Goal: Information Seeking & Learning: Check status

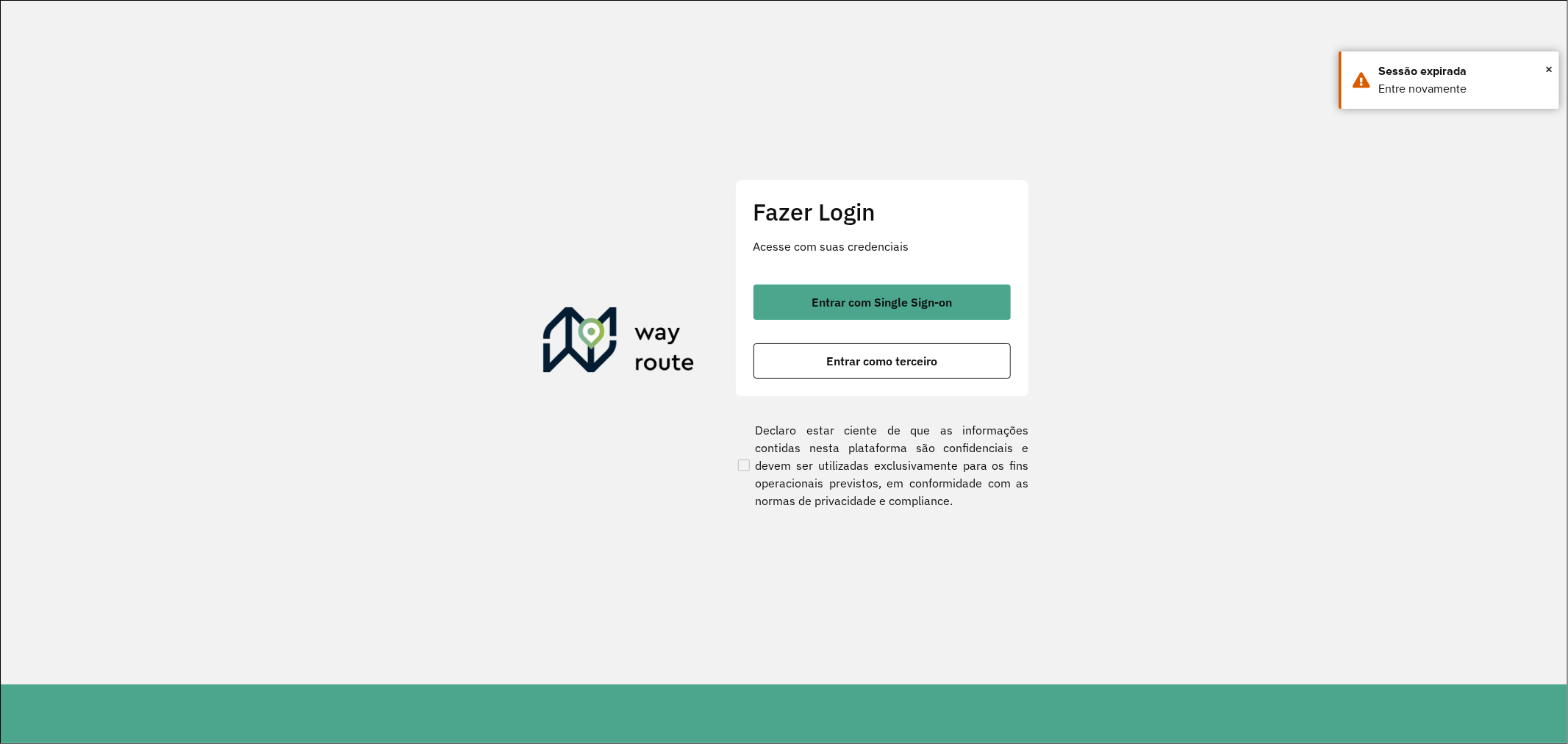
click at [902, 291] on button "Entrar com Single Sign-on" at bounding box center [882, 302] width 258 height 35
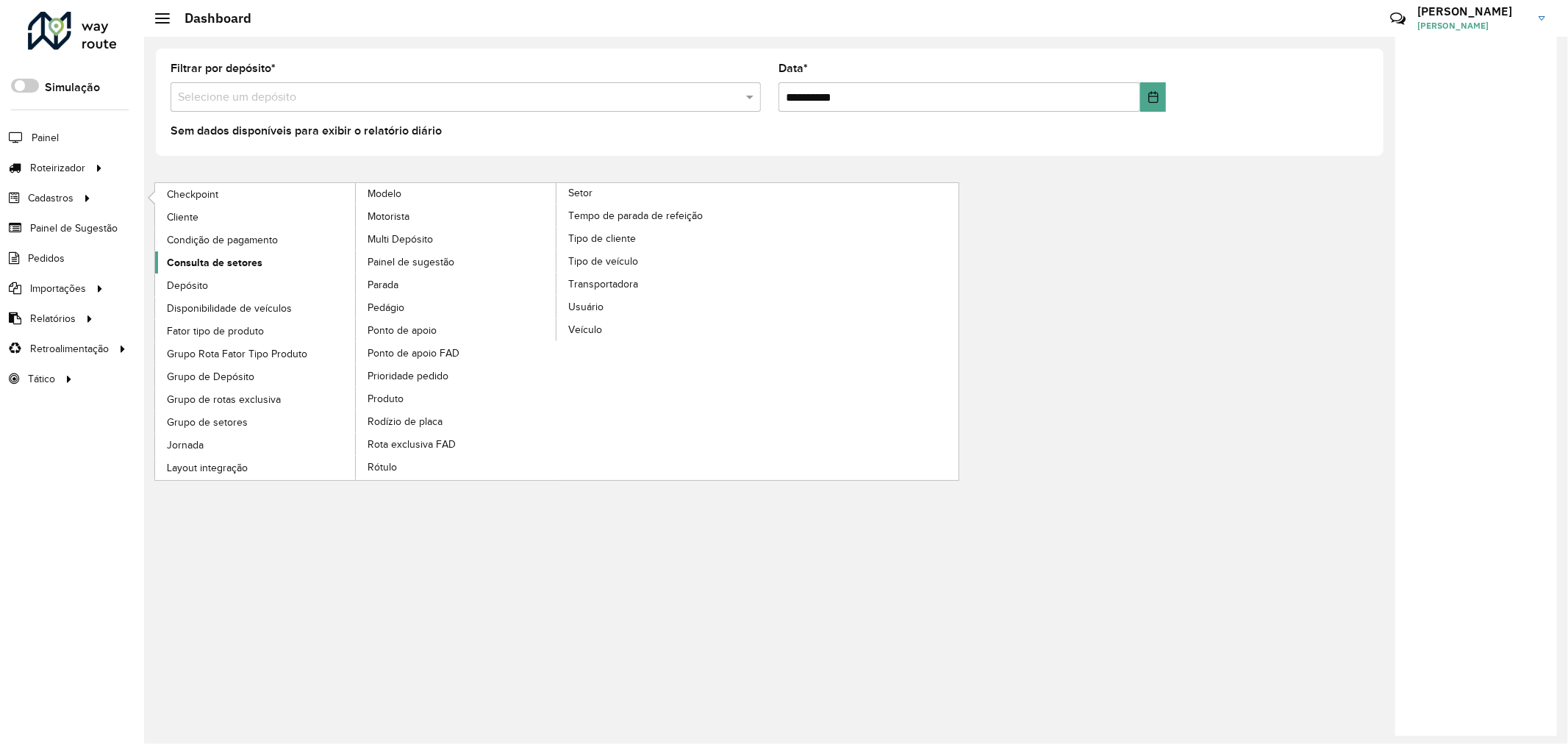
click at [228, 255] on hb-app "Aguarde... Pop-up bloqueado! Seu navegador bloqueou automáticamente a abertura …" at bounding box center [784, 372] width 1568 height 744
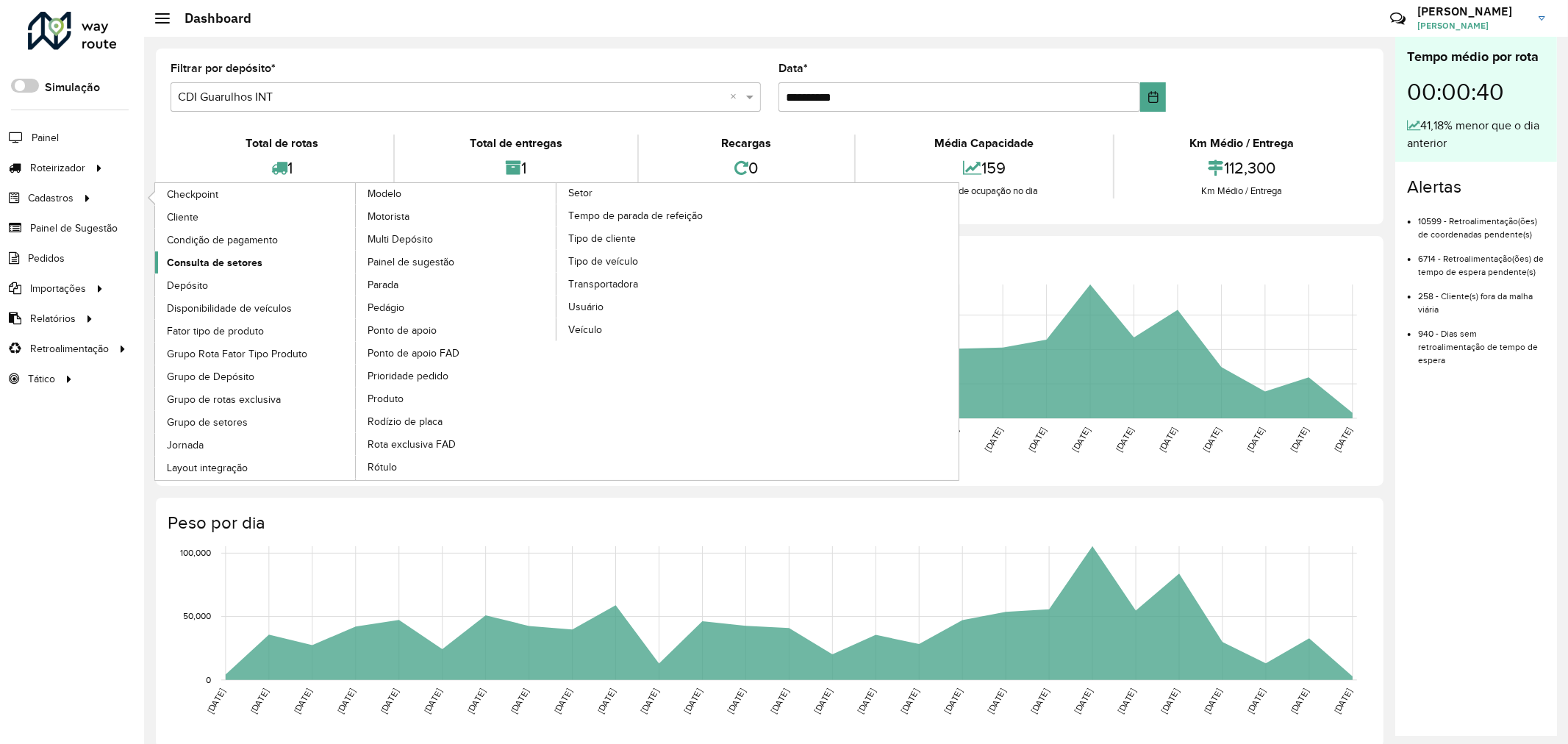
click at [238, 266] on span "Consulta de setores" at bounding box center [215, 262] width 96 height 16
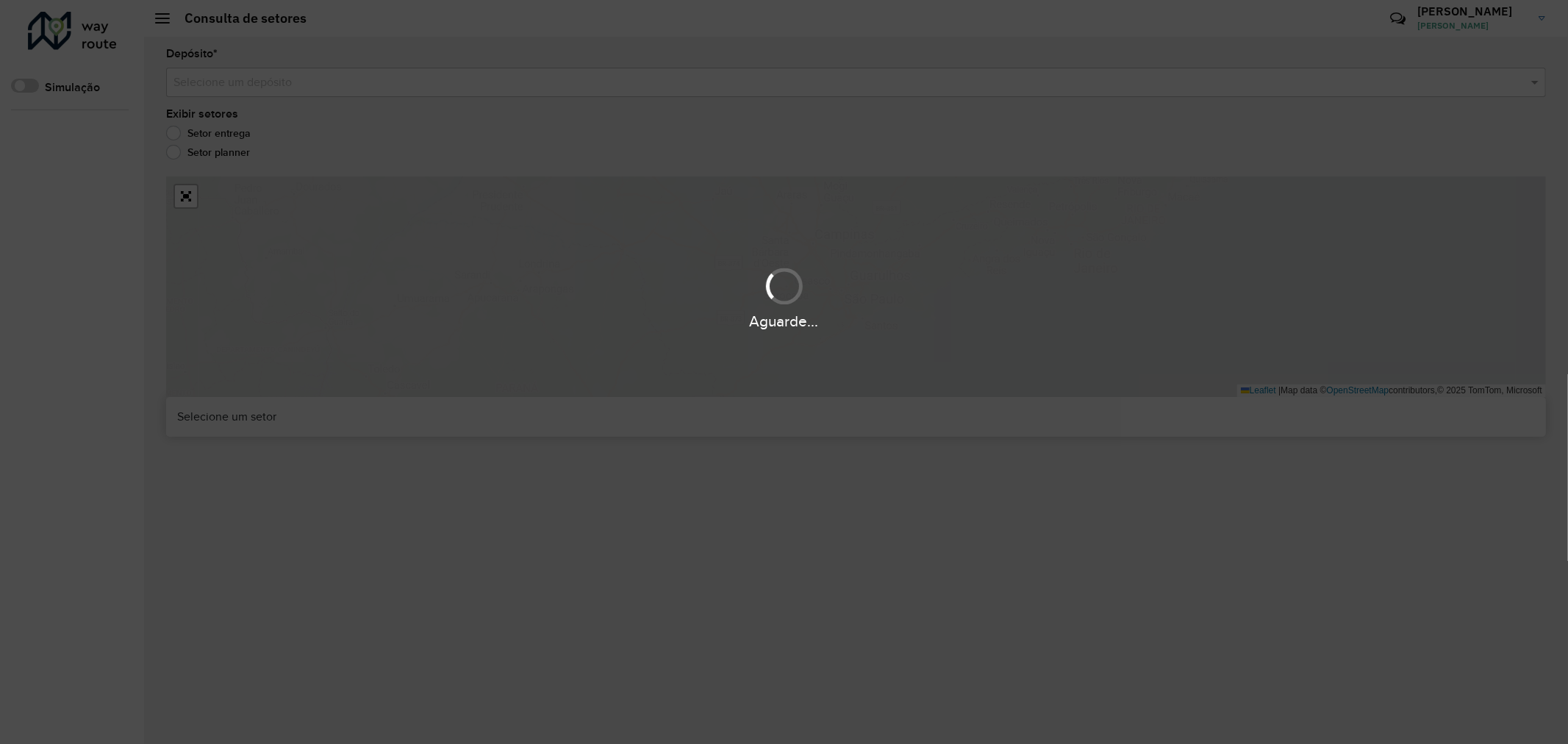
click at [405, 74] on div "Aguarde..." at bounding box center [784, 372] width 1568 height 744
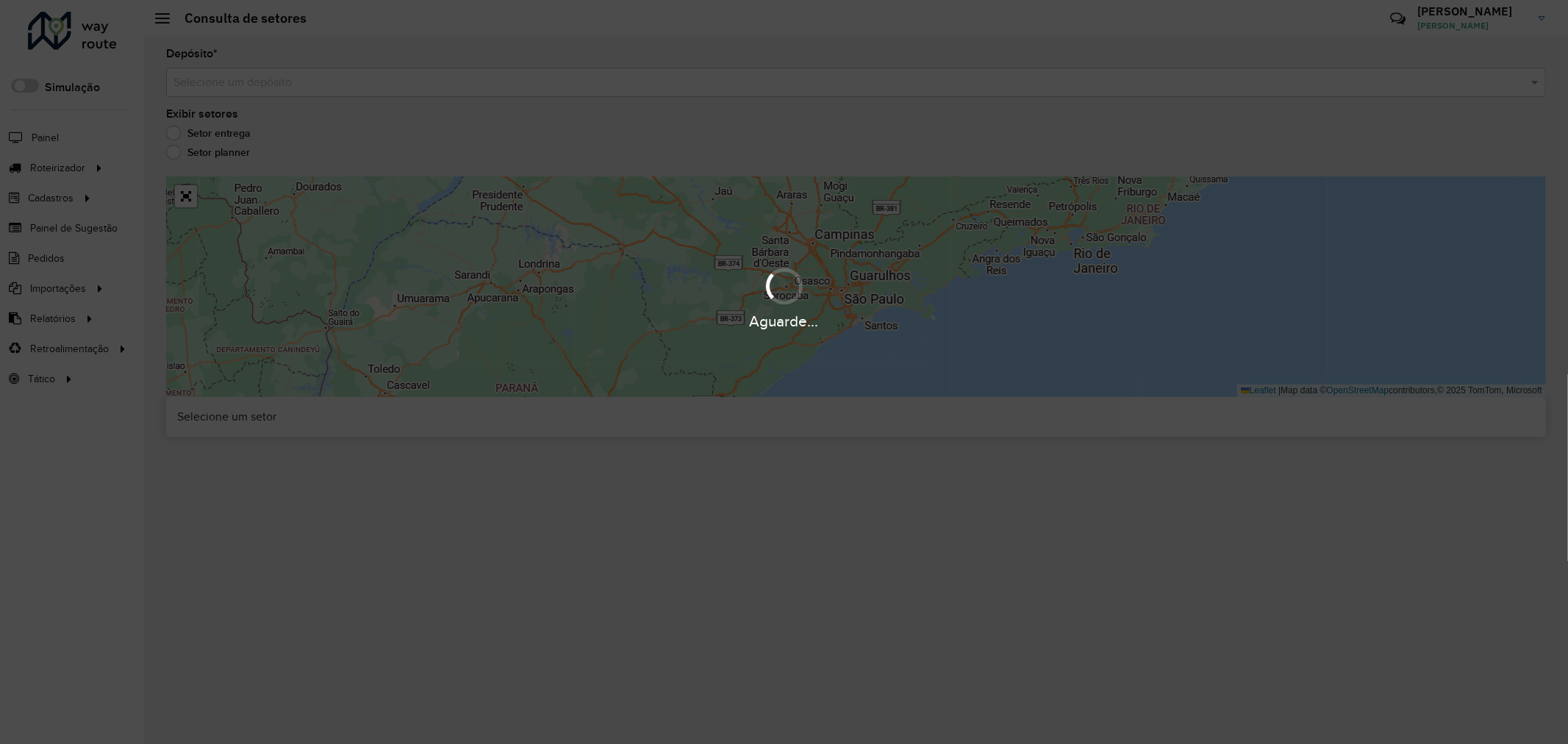
click at [405, 85] on div "Aguarde..." at bounding box center [784, 372] width 1568 height 744
click at [335, 85] on hb-app "Aguarde... Pop-up bloqueado! Seu navegador bloqueou automáticamente a abertura …" at bounding box center [784, 372] width 1568 height 744
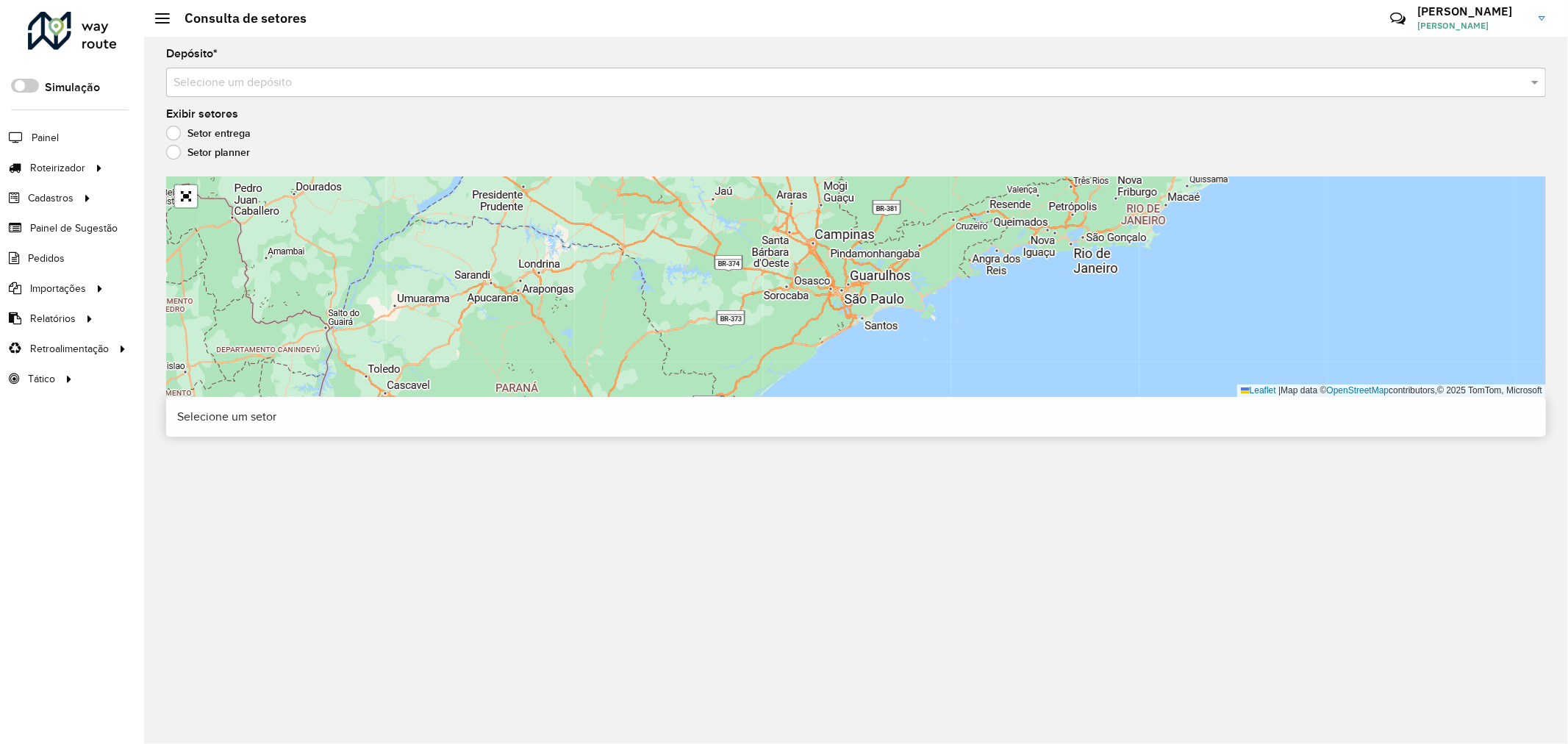
click at [267, 81] on input "text" at bounding box center [841, 83] width 1336 height 18
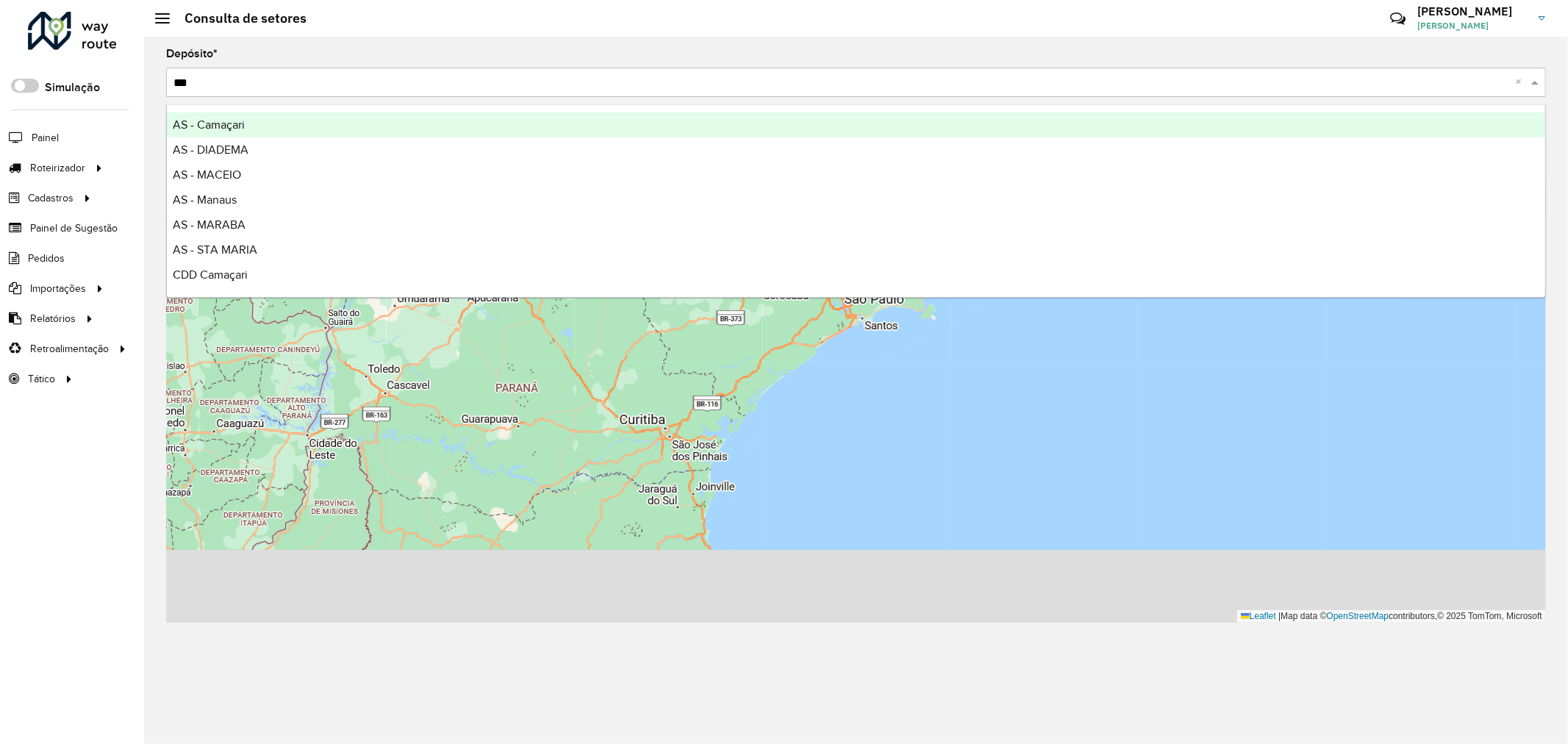
type input "****"
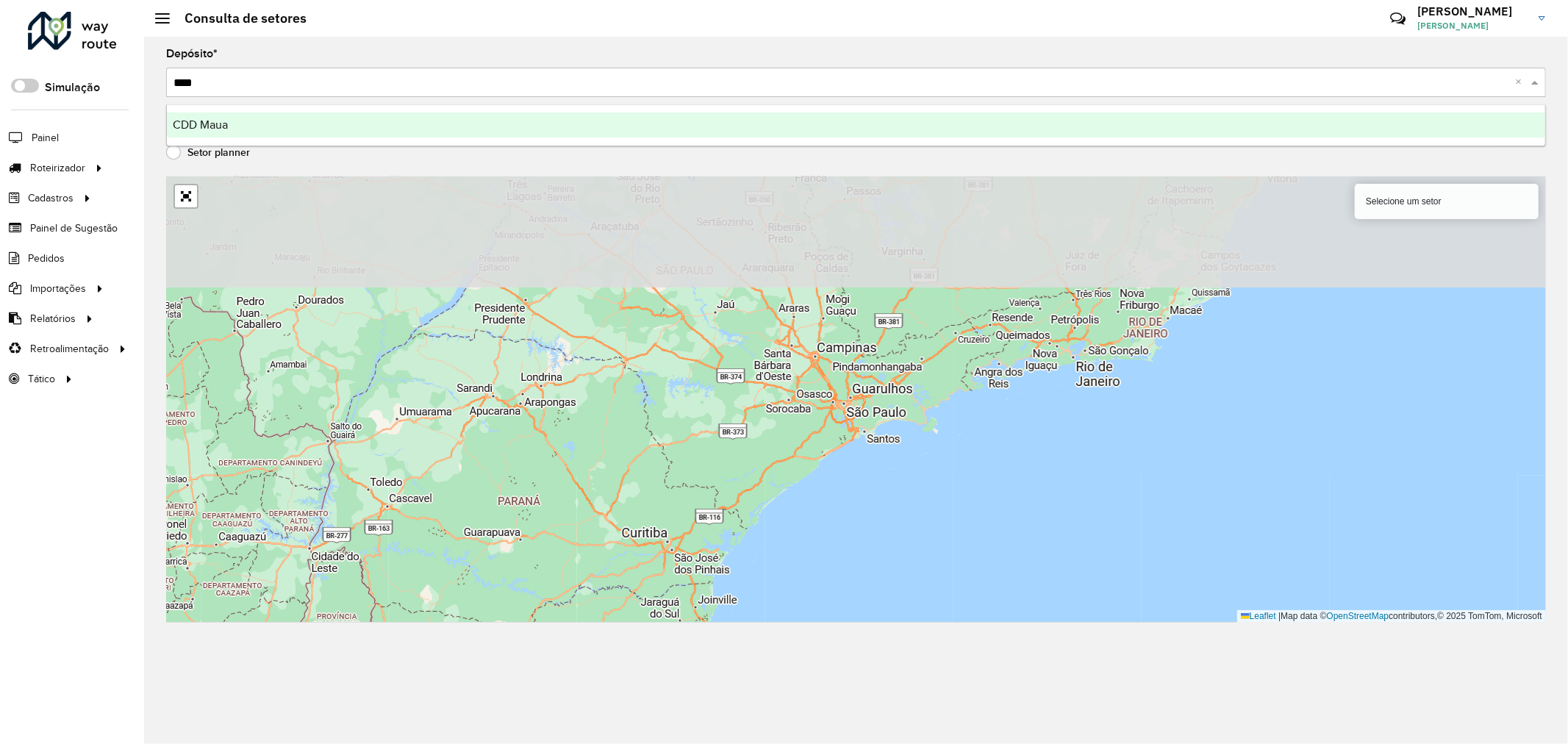
click at [381, 120] on div "CDD Maua" at bounding box center [856, 125] width 1379 height 25
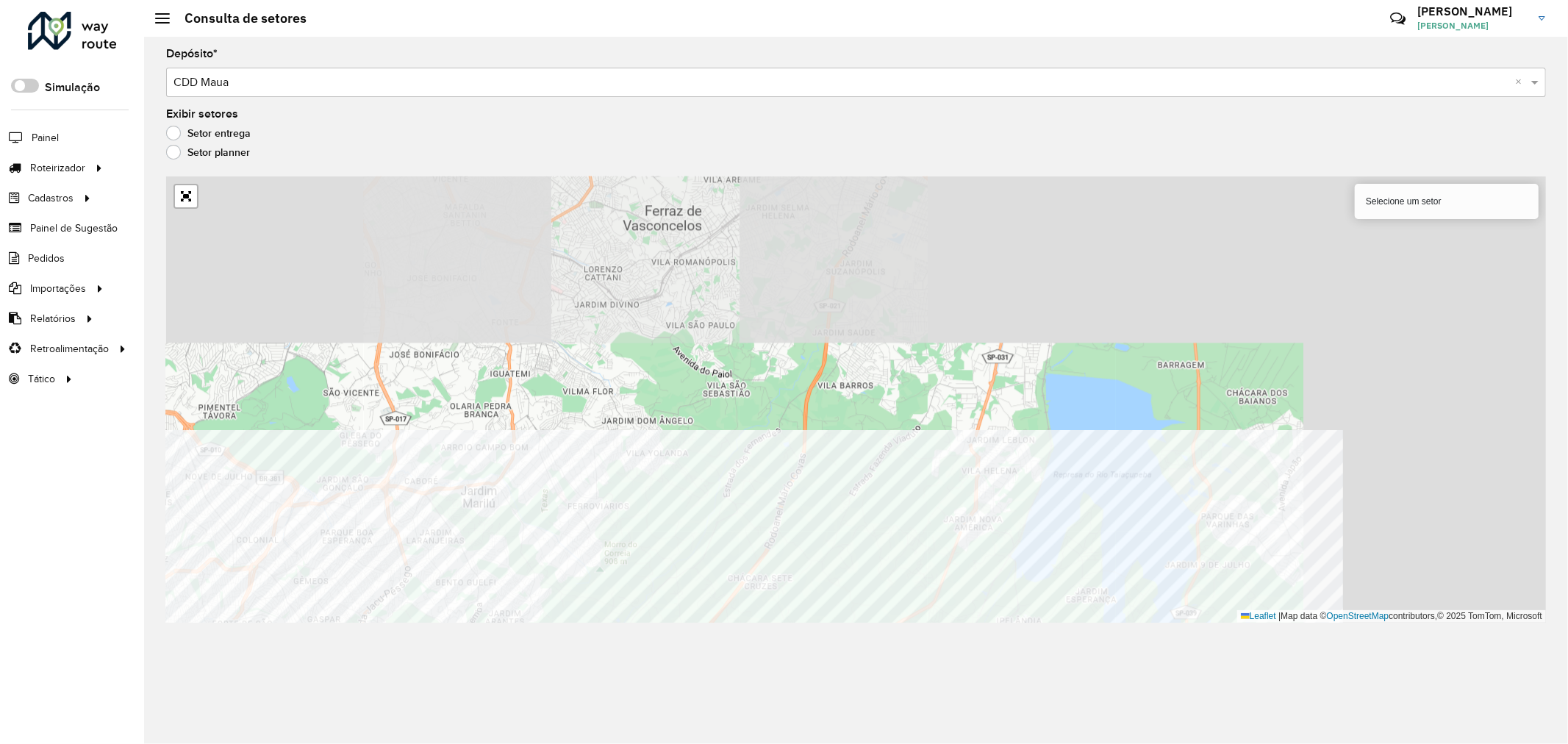
click at [768, 627] on div "Depósito * Selecione um depósito × CDD Maua × Exibir setores Setor entrega Seto…" at bounding box center [857, 390] width 1425 height 707
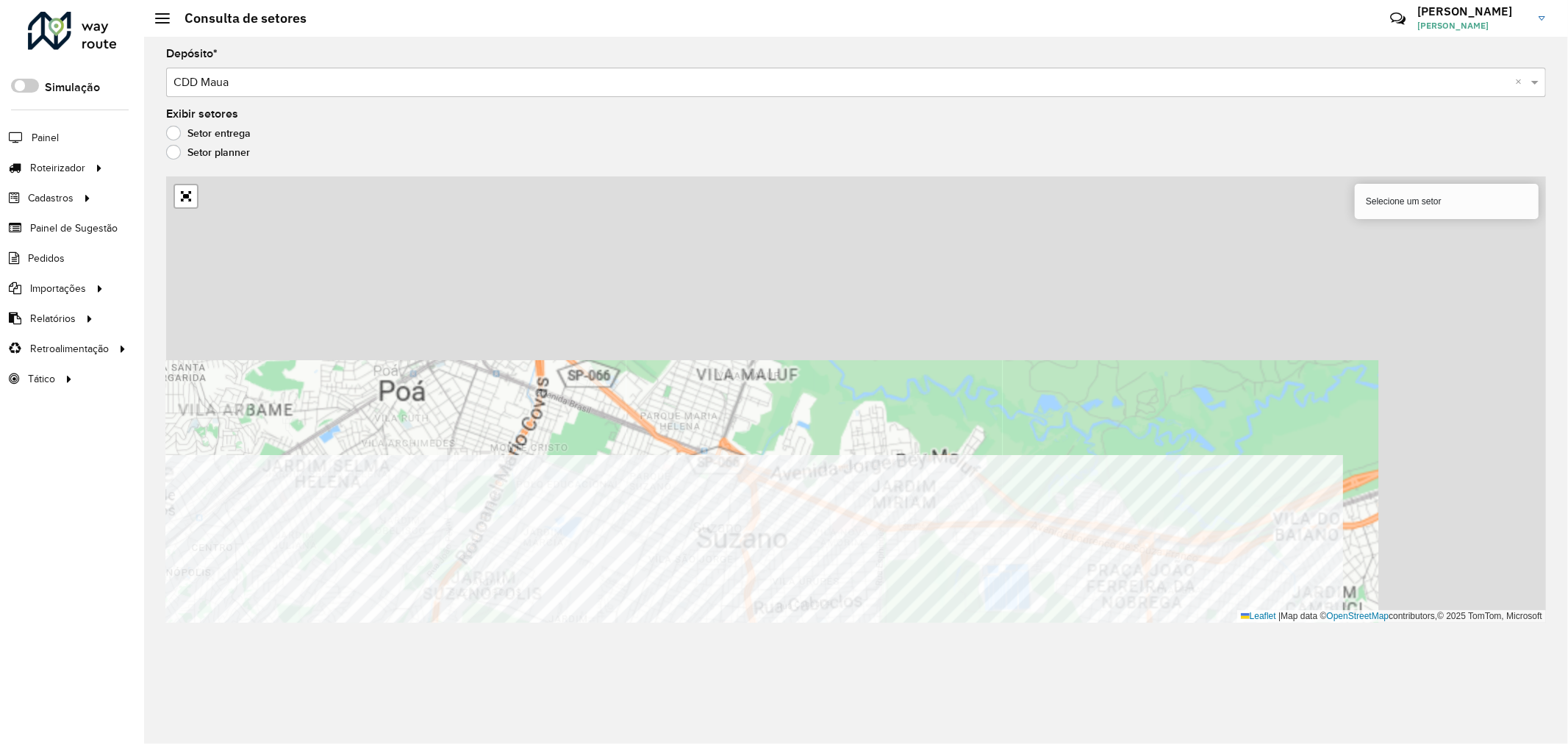
click at [755, 625] on div "Depósito * Selecione um depósito × CDD Maua × Exibir setores Setor entrega Seto…" at bounding box center [857, 390] width 1425 height 707
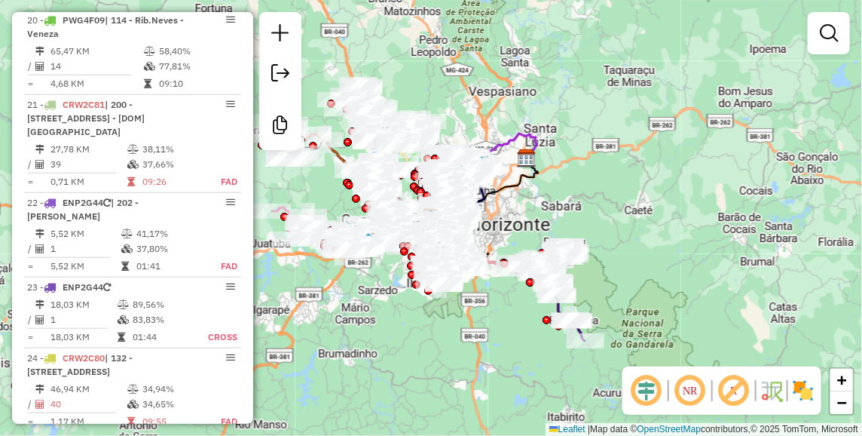
scroll to position [2344, 0]
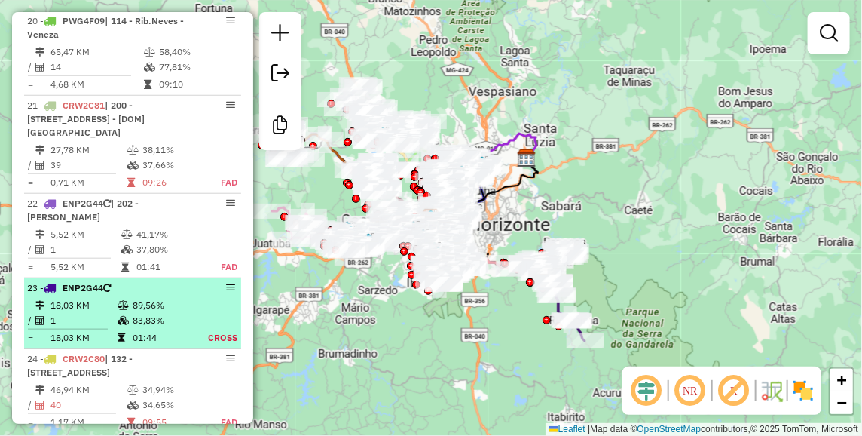
click at [124, 281] on div "23 - ENP2G44" at bounding box center [107, 288] width 160 height 14
select select "**********"
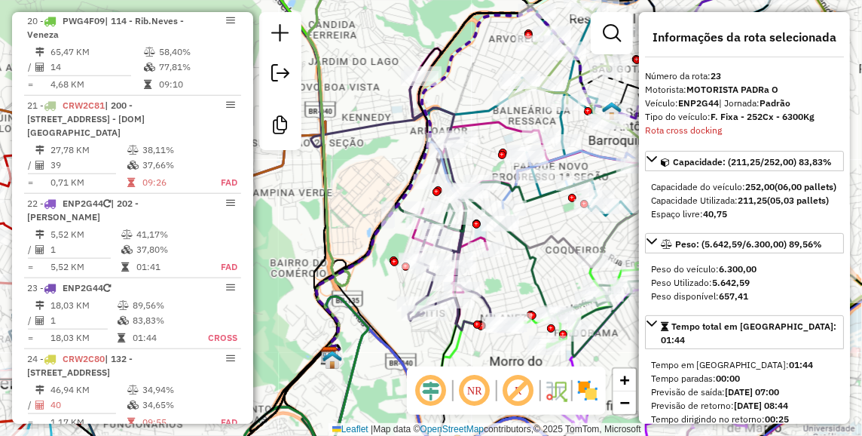
click at [725, 288] on strong "5.642,59" at bounding box center [731, 282] width 38 height 11
copy strong "5.642,59"
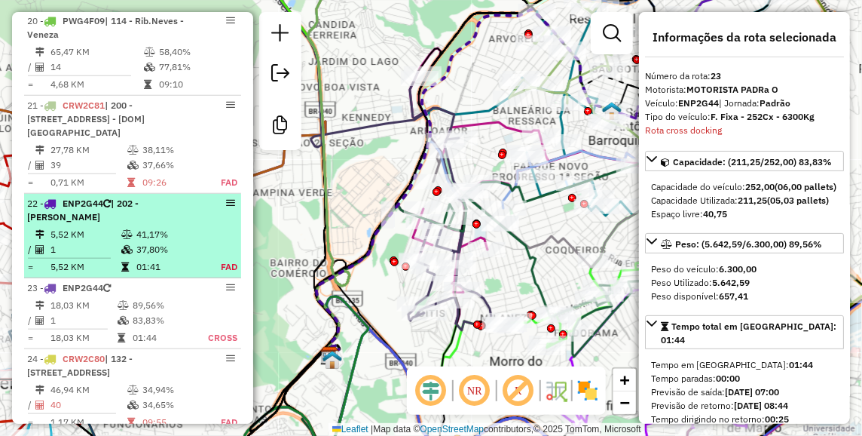
click at [162, 242] on td "37,80%" at bounding box center [169, 249] width 66 height 15
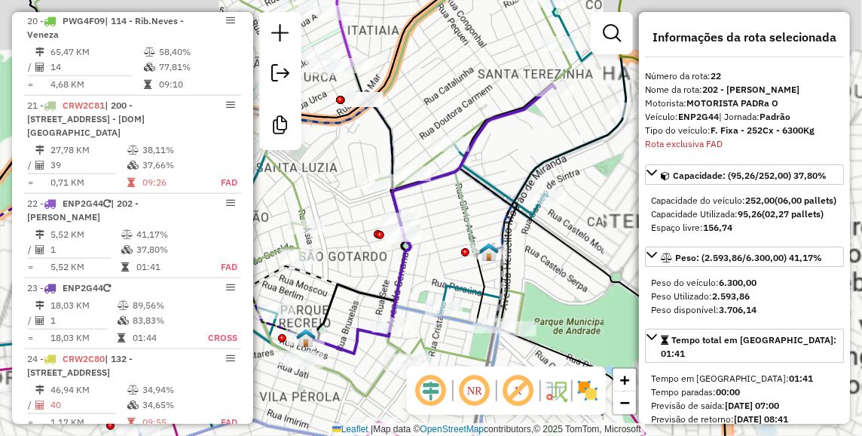
click at [726, 301] on strong "2.593,86" at bounding box center [731, 295] width 38 height 11
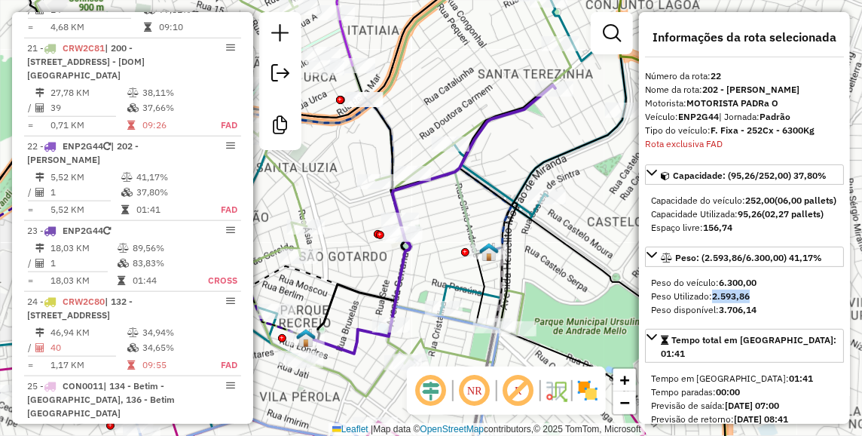
copy strong "2.593,86"
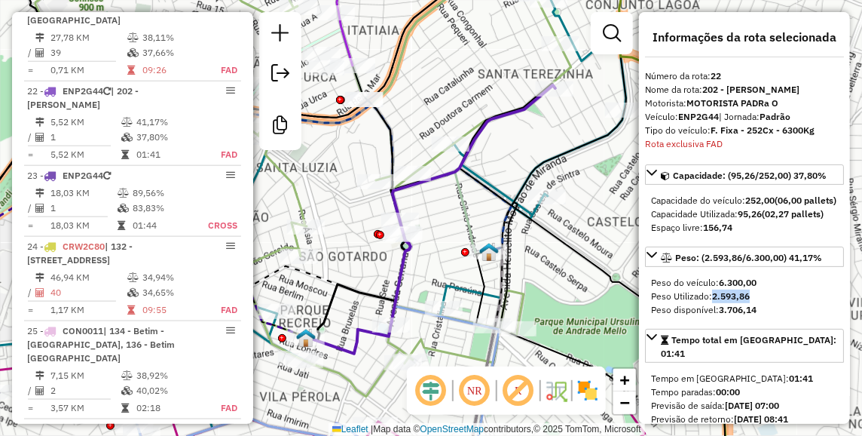
scroll to position [2457, 0]
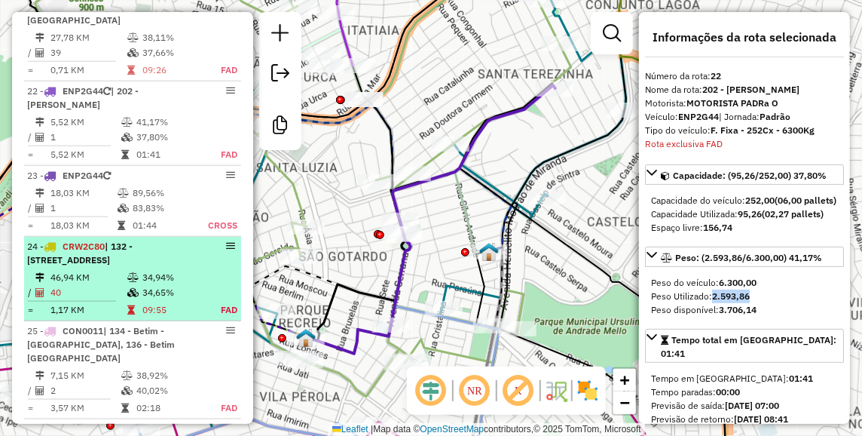
click at [112, 240] on span "| 132 - Vianópolis, 134 - Betim - Santa Lúcia, 135 - Betim - Bela Vista" at bounding box center [79, 252] width 105 height 25
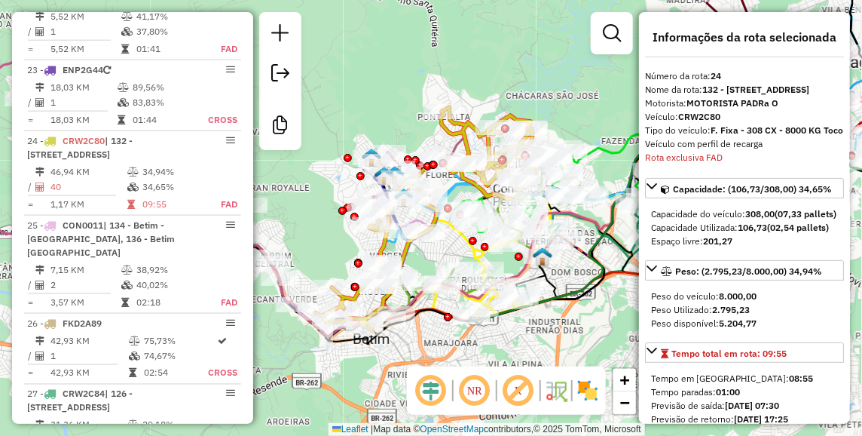
scroll to position [2597, 0]
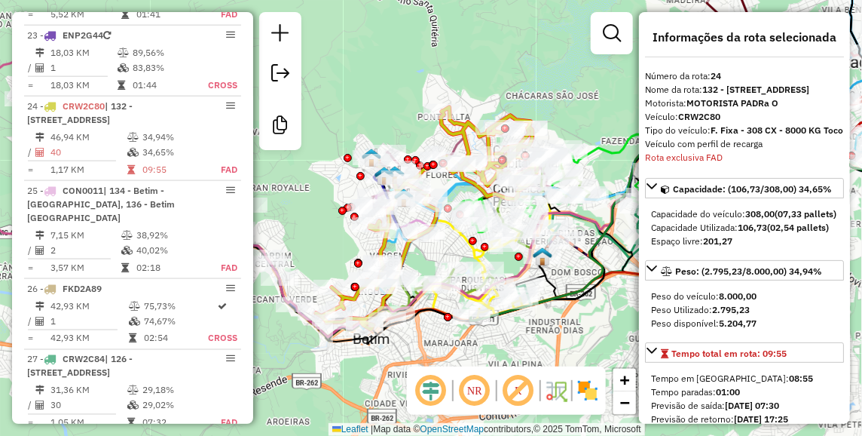
click at [732, 315] on strong "2.795,23" at bounding box center [731, 309] width 38 height 11
copy strong "2.795,23"
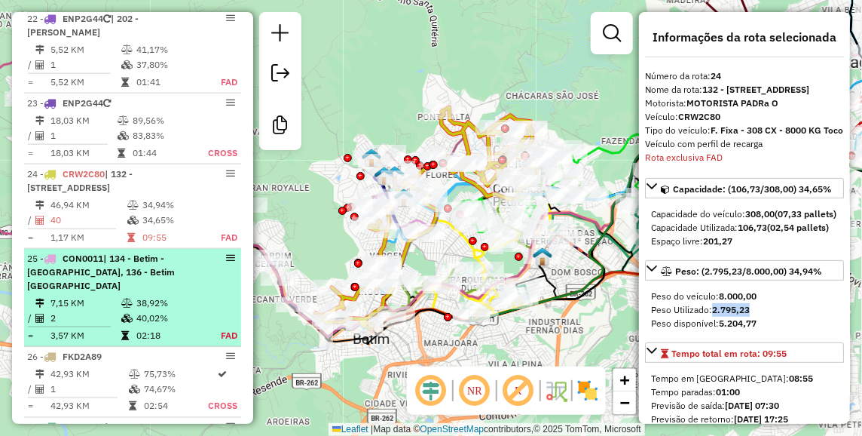
scroll to position [2513, 0]
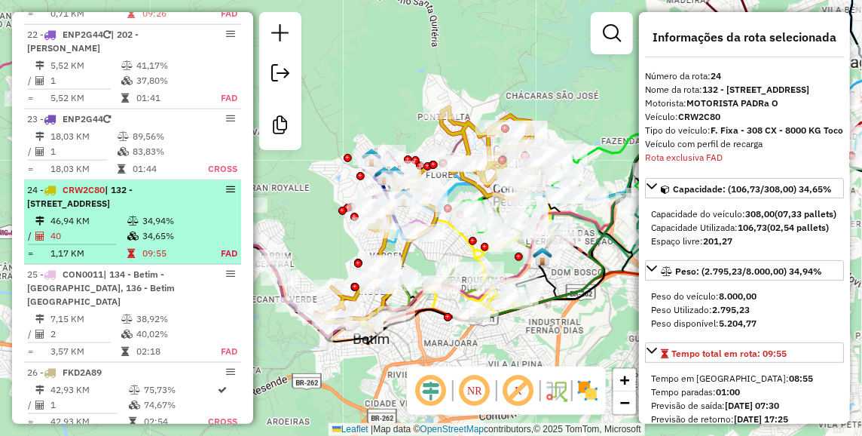
click at [114, 180] on li "24 - CRW2C80 | 132 - Vianópolis, 134 - Betim - Santa Lúcia, 135 - Betim - Bela …" at bounding box center [132, 222] width 217 height 84
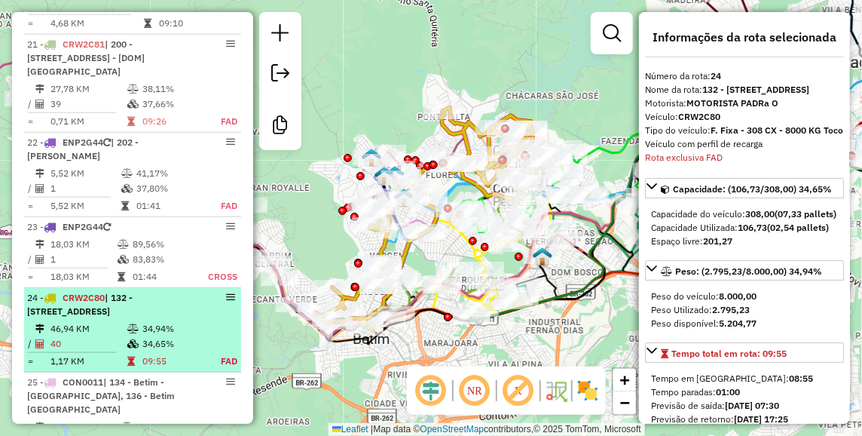
scroll to position [2346, 0]
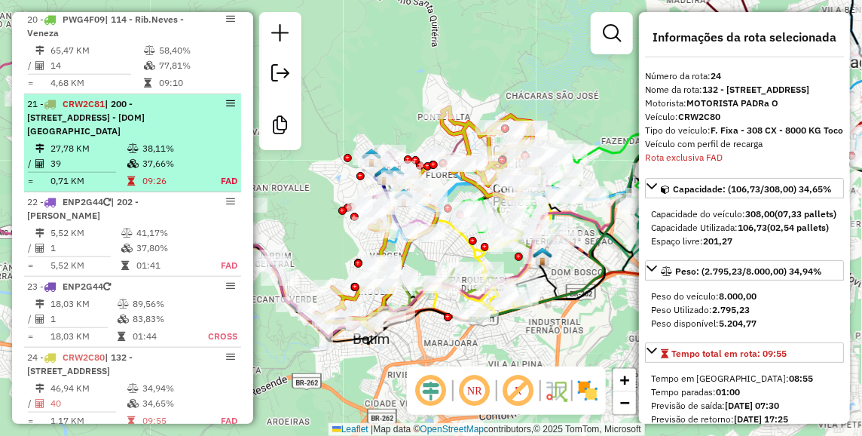
click at [118, 97] on div "21 - CRW2C81 | 200 - Balneario da Ressaca, 202 - Serrano, 940 - Jardim Zoologic…" at bounding box center [107, 117] width 160 height 41
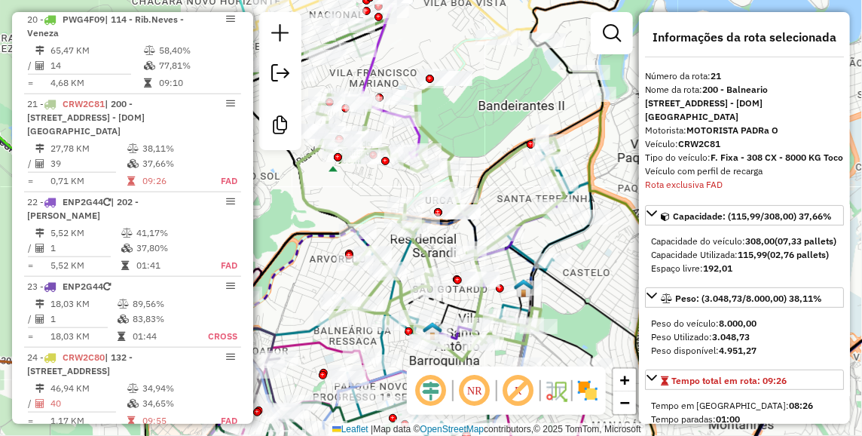
scroll to position [2345, 0]
click at [729, 342] on strong "3.048,73" at bounding box center [731, 336] width 38 height 11
copy strong "3.048,73"
